Goal: Task Accomplishment & Management: Manage account settings

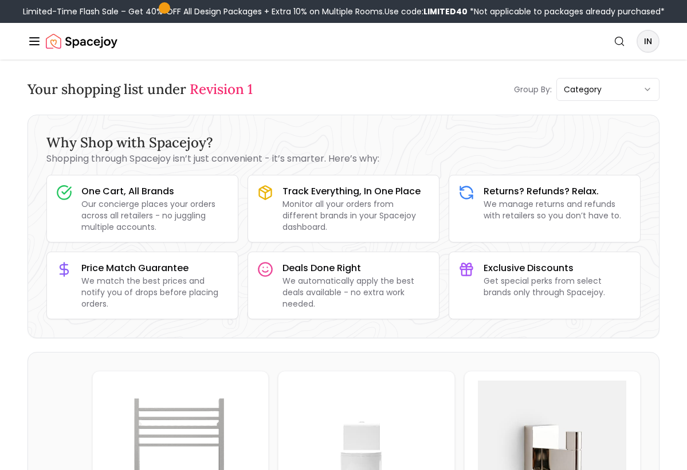
click at [219, 88] on span "Revision 1" at bounding box center [221, 89] width 63 height 18
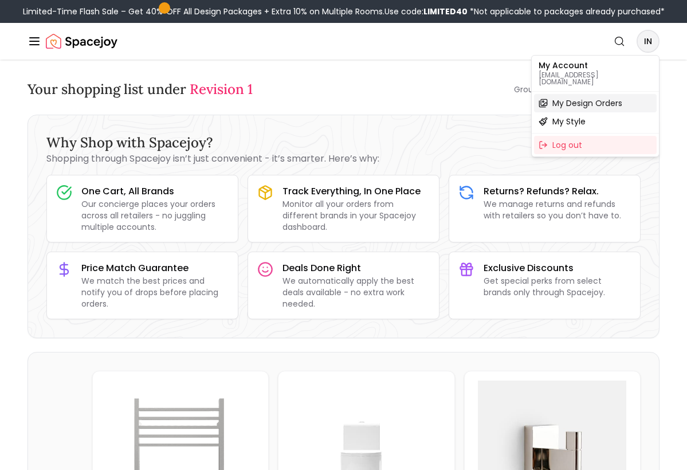
click at [574, 98] on span "My Design Orders" at bounding box center [588, 102] width 70 height 11
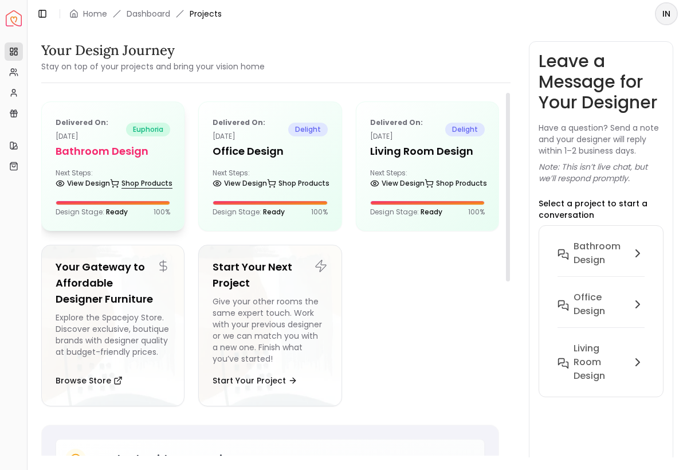
click at [114, 177] on link "Shop Products" at bounding box center [141, 183] width 62 height 16
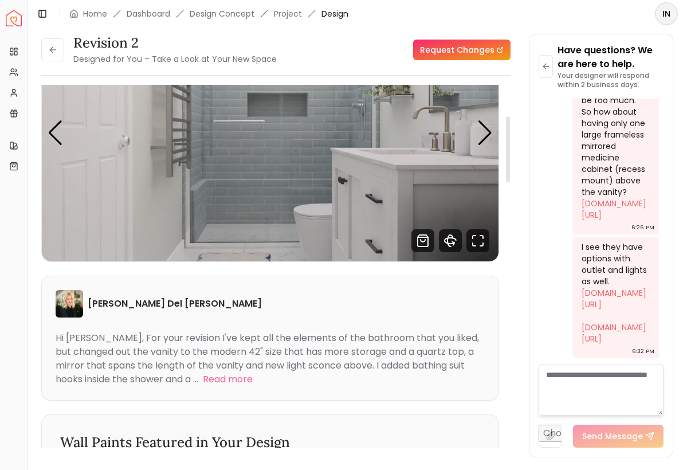
scroll to position [29, 0]
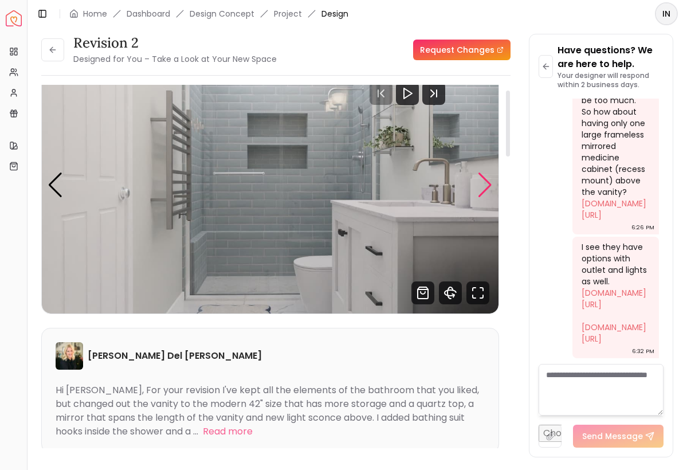
click at [483, 190] on div "Next slide" at bounding box center [485, 185] width 15 height 25
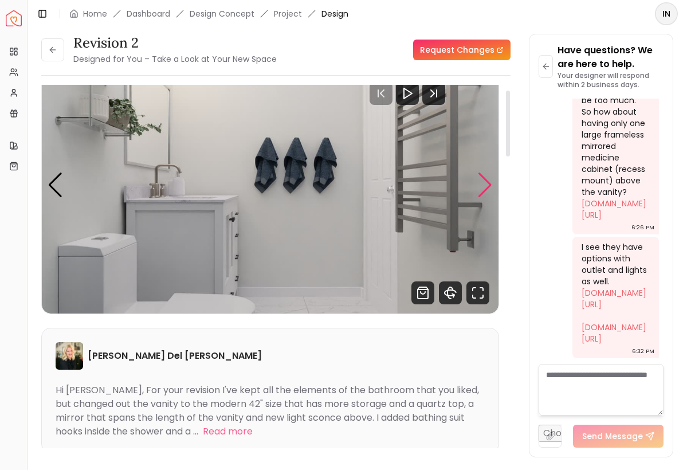
click at [483, 190] on div "Next slide" at bounding box center [485, 185] width 15 height 25
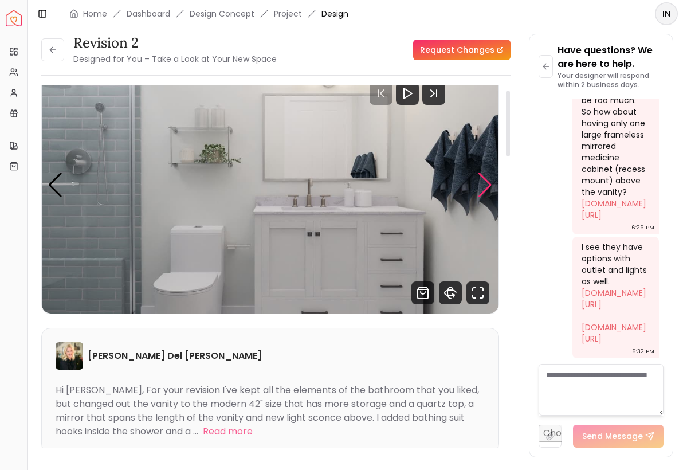
click at [483, 190] on div "Next slide" at bounding box center [485, 185] width 15 height 25
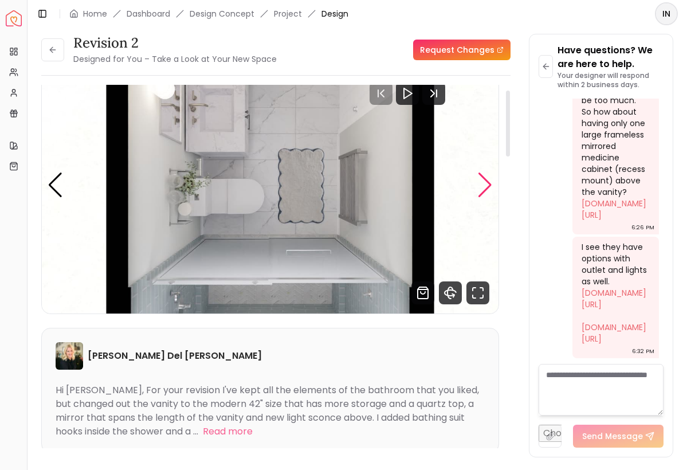
click at [483, 190] on div "Next slide" at bounding box center [485, 185] width 15 height 25
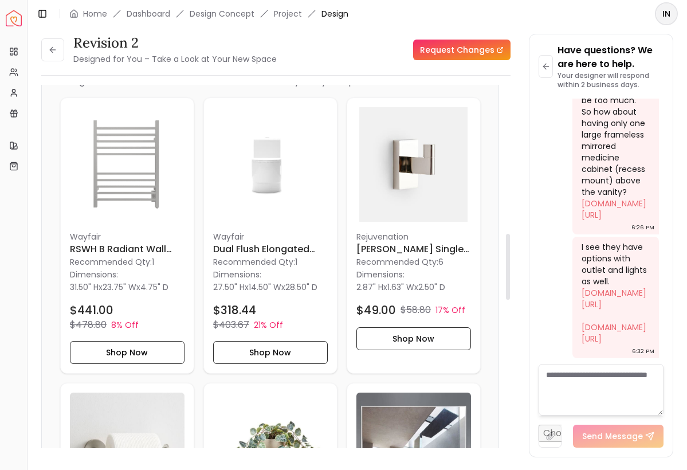
scroll to position [848, 0]
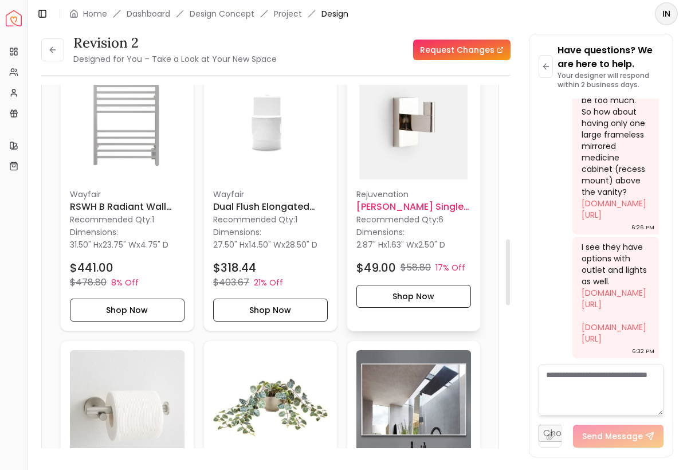
click at [414, 113] on img at bounding box center [414, 122] width 115 height 115
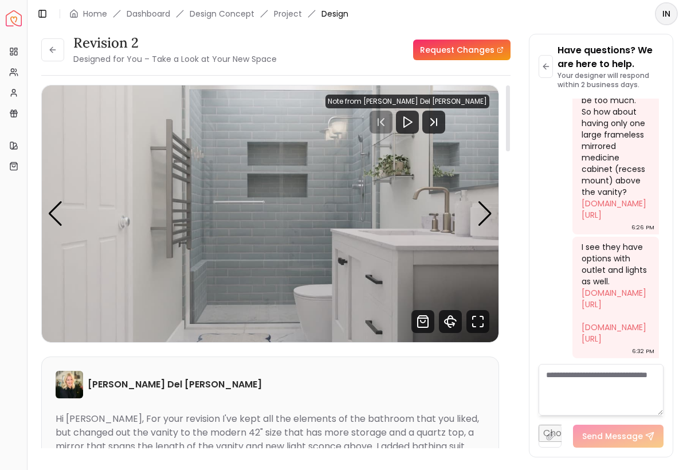
scroll to position [0, 0]
click at [486, 213] on div "Next slide" at bounding box center [485, 213] width 15 height 25
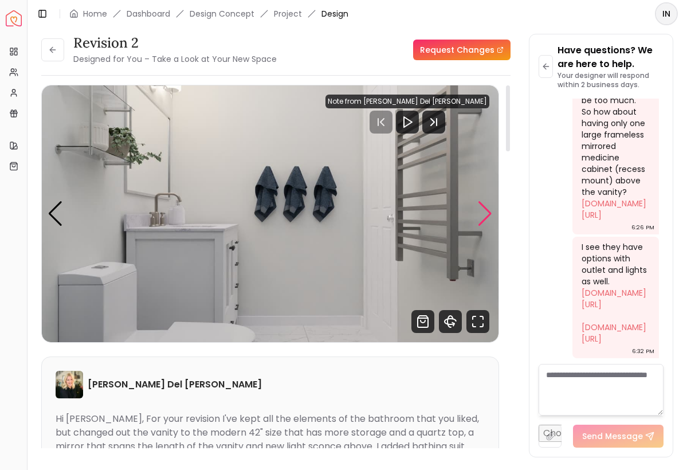
click at [492, 215] on div "Next slide" at bounding box center [485, 213] width 15 height 25
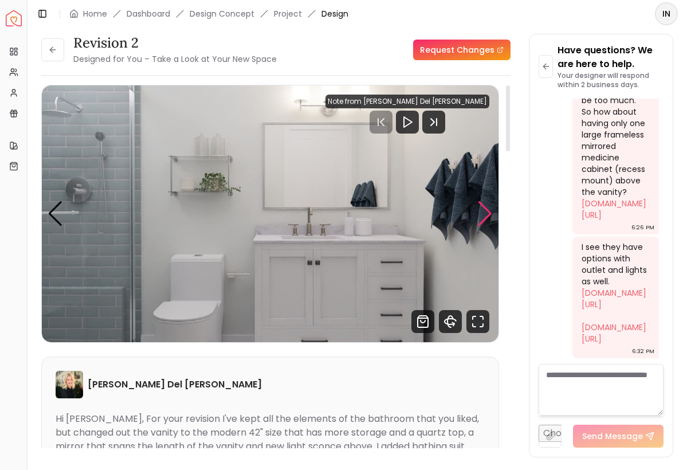
click at [491, 212] on div "Next slide" at bounding box center [485, 213] width 15 height 25
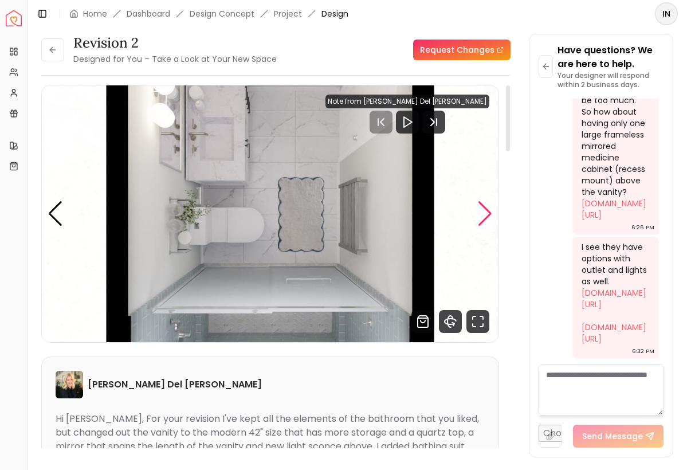
click at [491, 212] on div "Next slide" at bounding box center [485, 213] width 15 height 25
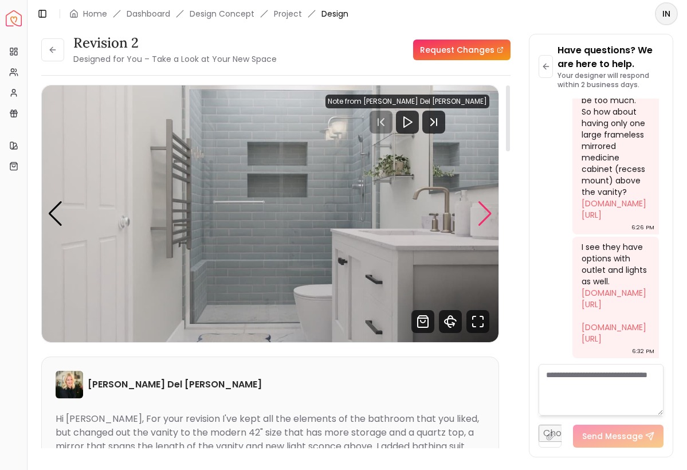
click at [487, 216] on div "Next slide" at bounding box center [485, 213] width 15 height 25
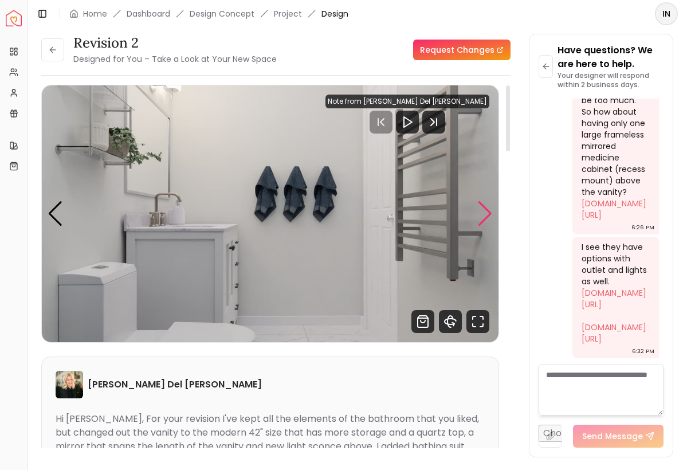
click at [487, 214] on div "Next slide" at bounding box center [485, 213] width 15 height 25
